Goal: Transaction & Acquisition: Purchase product/service

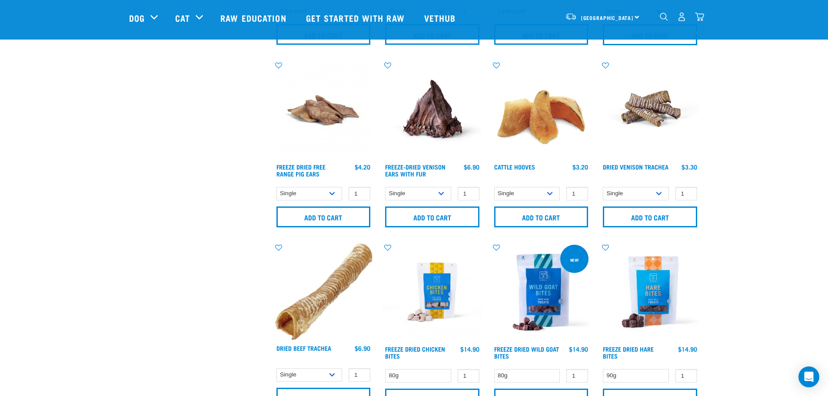
click at [701, 21] on img "dropdown navigation" at bounding box center [699, 16] width 9 height 9
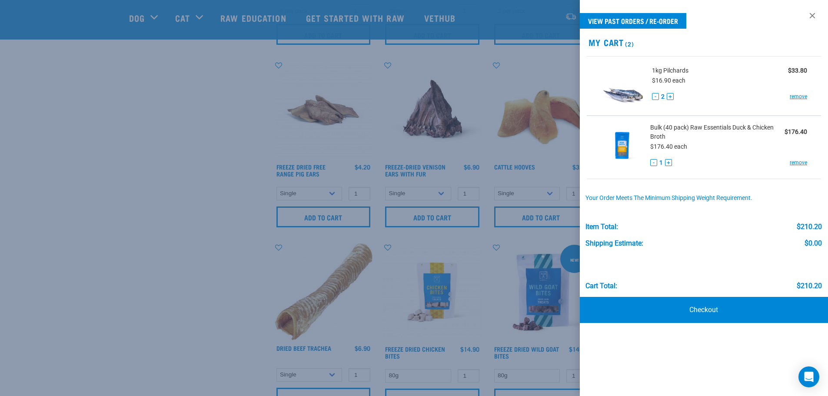
click at [679, 125] on span "Bulk (40 pack) Raw Essentials Duck & Chicken Broth" at bounding box center [717, 132] width 134 height 18
click at [622, 138] on img at bounding box center [622, 145] width 43 height 45
click at [462, 221] on div at bounding box center [414, 198] width 828 height 396
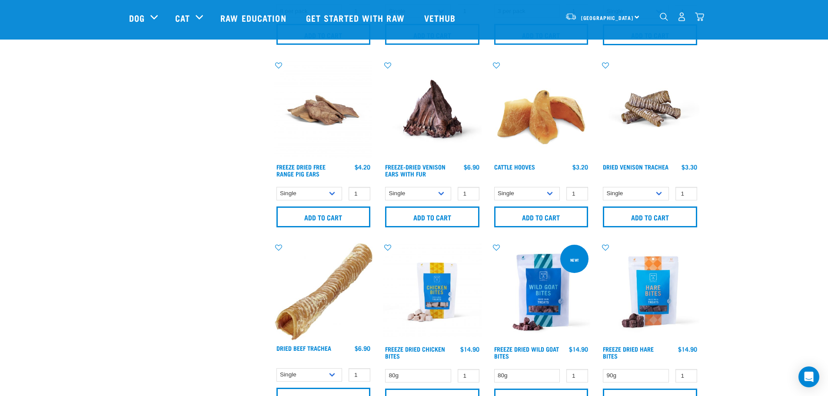
click at [451, 269] on img at bounding box center [432, 292] width 99 height 99
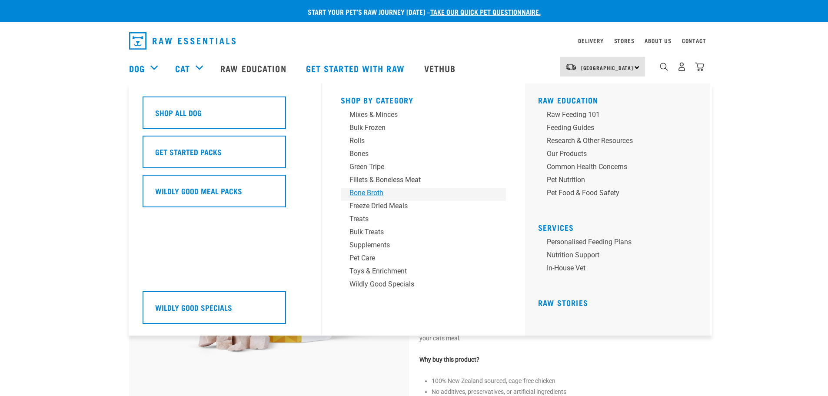
click at [357, 195] on div "Bone Broth" at bounding box center [418, 193] width 136 height 10
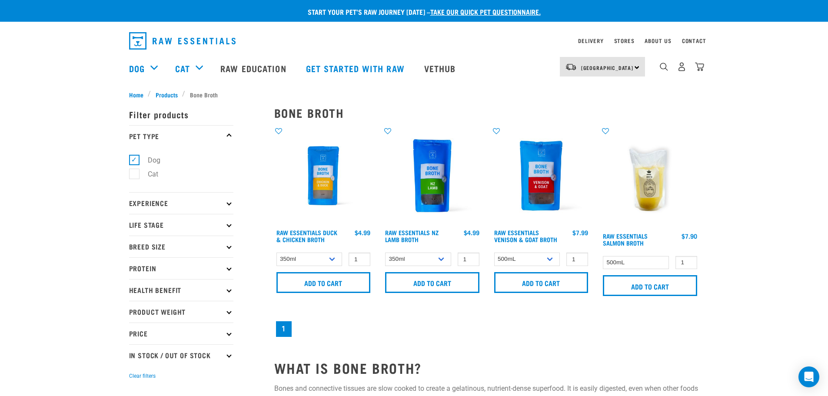
click at [331, 180] on img at bounding box center [323, 176] width 99 height 99
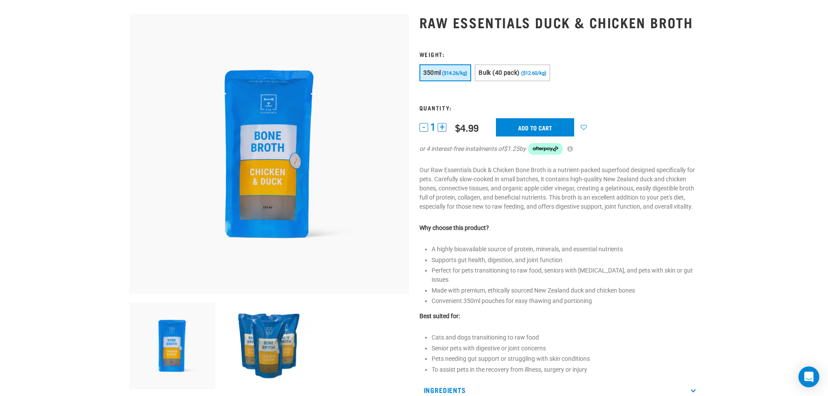
scroll to position [130, 0]
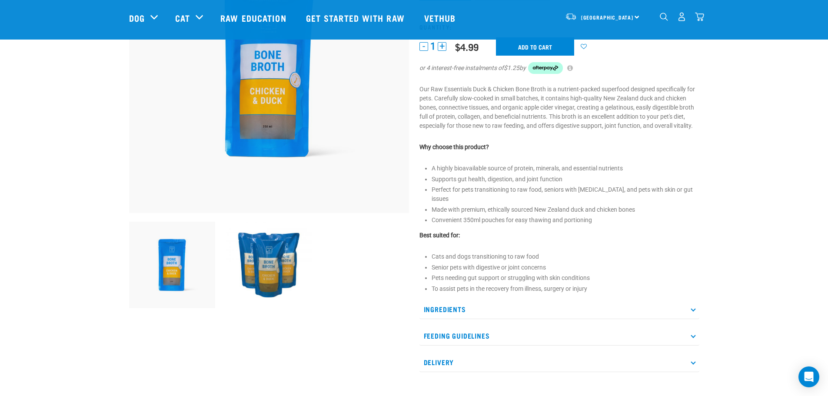
click at [493, 306] on p "Ingredients" at bounding box center [560, 310] width 280 height 20
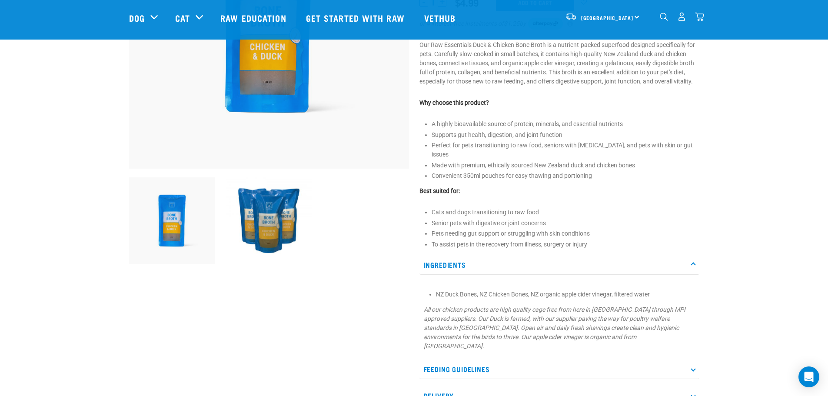
scroll to position [174, 0]
click at [698, 15] on img "dropdown navigation" at bounding box center [699, 16] width 9 height 9
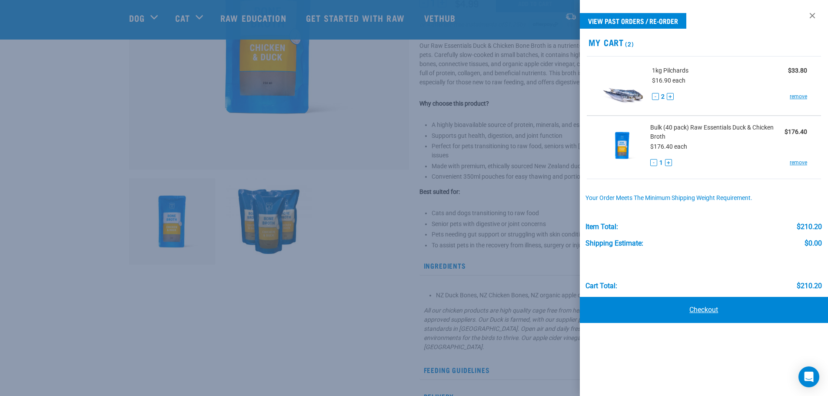
click at [689, 310] on link "Checkout" at bounding box center [704, 310] width 249 height 26
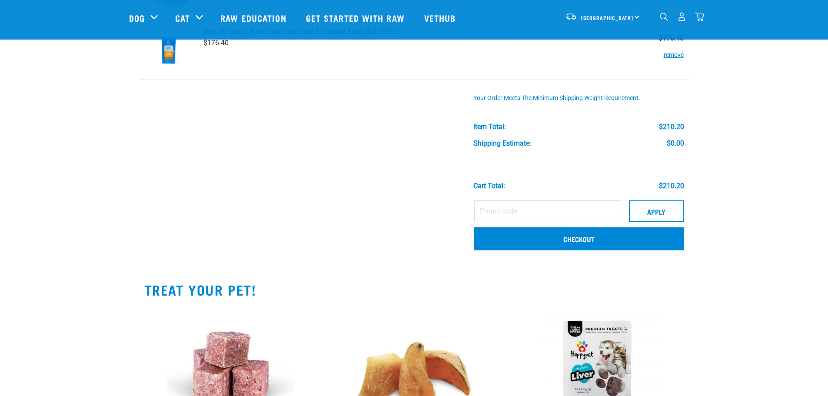
scroll to position [130, 0]
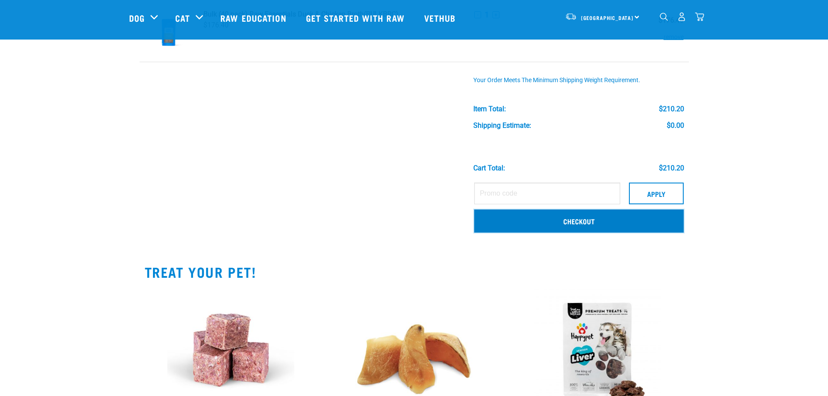
click at [595, 224] on link "Checkout" at bounding box center [579, 221] width 210 height 23
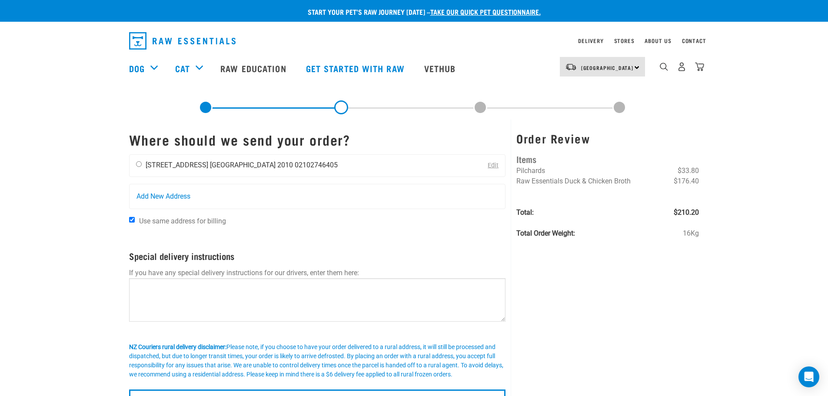
click at [160, 160] on div "[PERSON_NAME] [PERSON_NAME] [STREET_ADDRESS] [GEOGRAPHIC_DATA] 2010 02102746405" at bounding box center [237, 166] width 215 height 22
click at [140, 164] on input "radio" at bounding box center [139, 164] width 6 height 6
radio input "true"
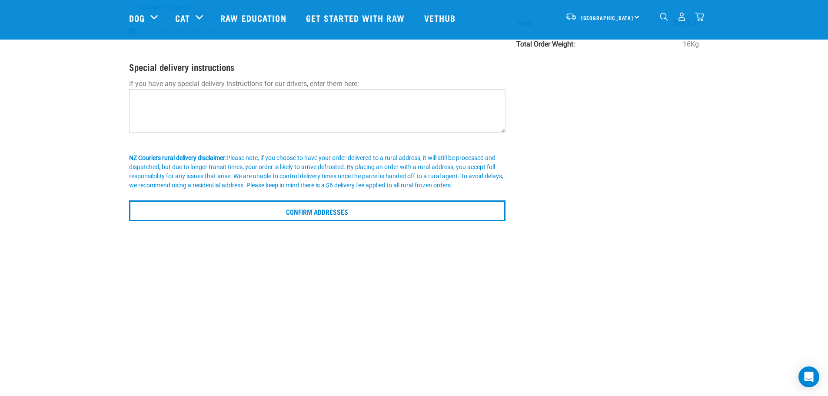
scroll to position [130, 0]
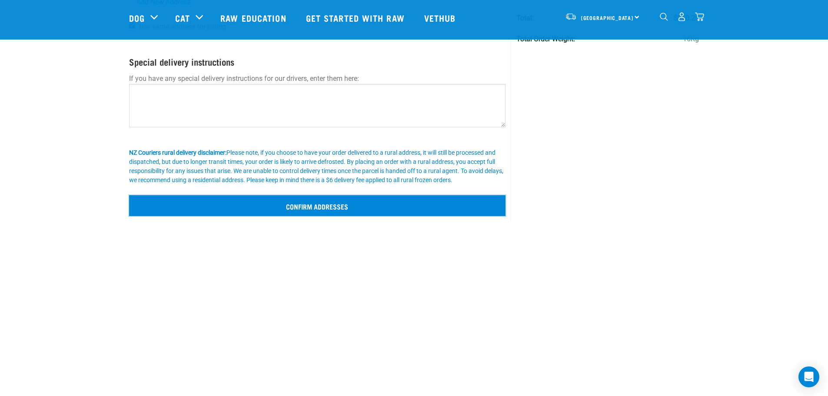
click at [292, 204] on input "Confirm addresses" at bounding box center [317, 205] width 377 height 21
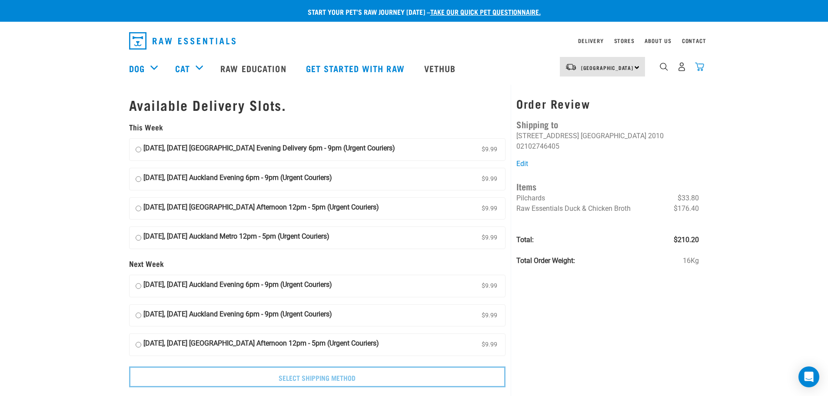
click at [703, 67] on img "dropdown navigation" at bounding box center [699, 66] width 9 height 9
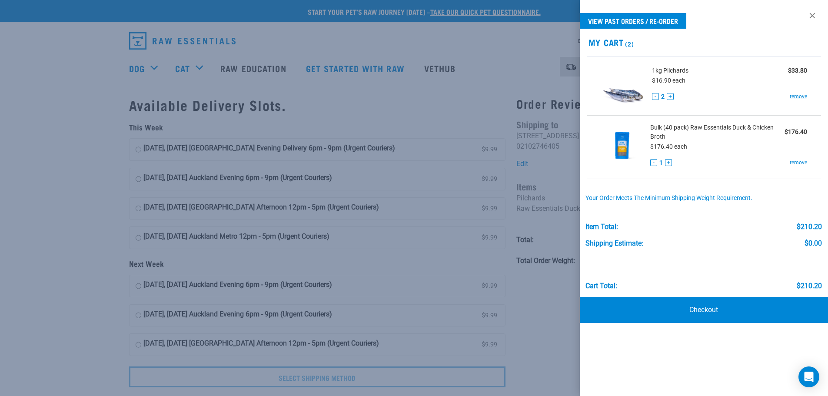
click at [368, 46] on div at bounding box center [414, 198] width 828 height 396
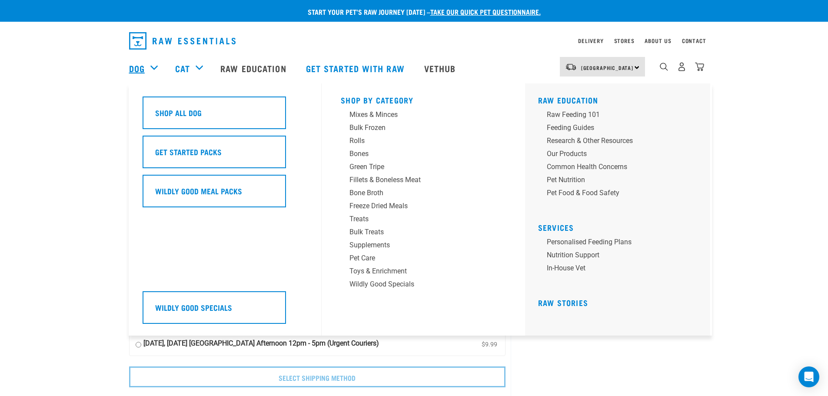
click at [136, 71] on link "Dog" at bounding box center [137, 68] width 16 height 13
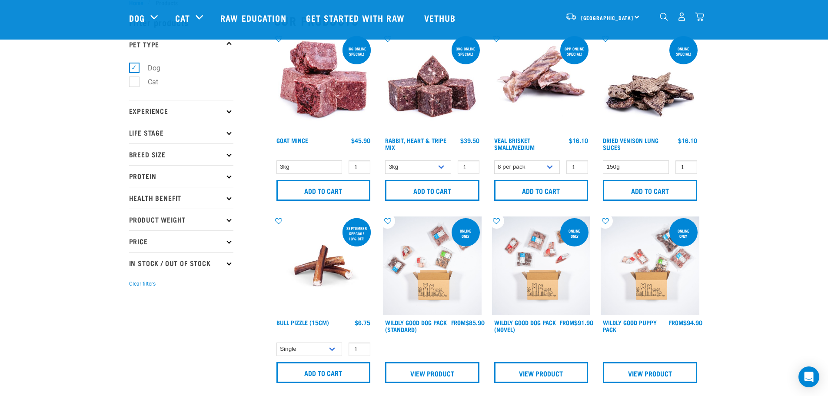
scroll to position [43, 0]
